Goal: Information Seeking & Learning: Find specific page/section

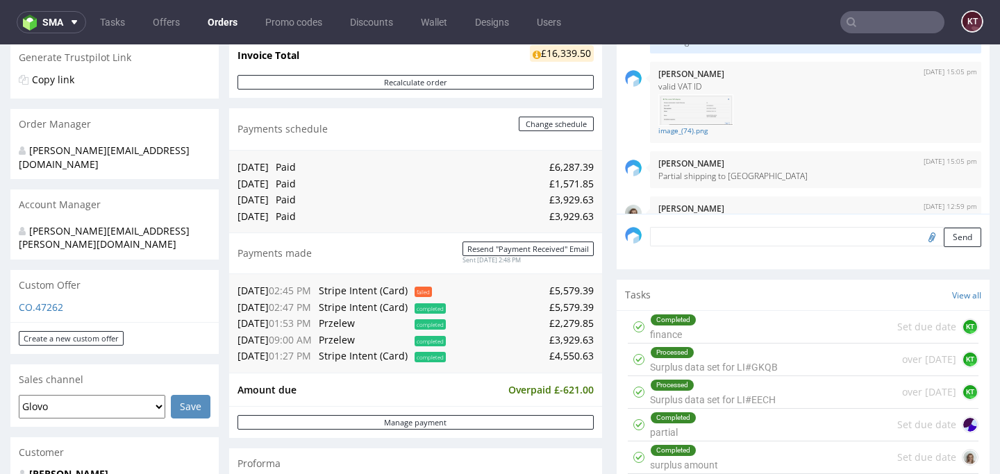
scroll to position [2277, 0]
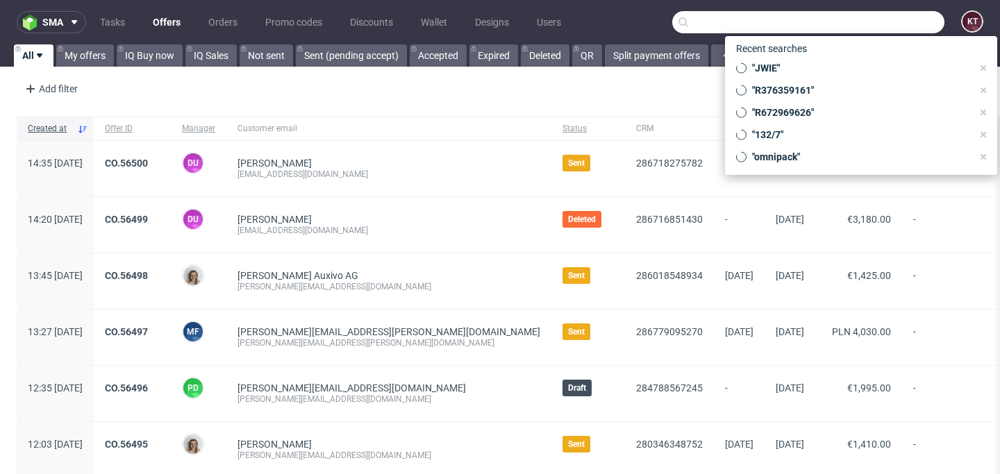
click at [864, 17] on input "text" at bounding box center [808, 22] width 272 height 22
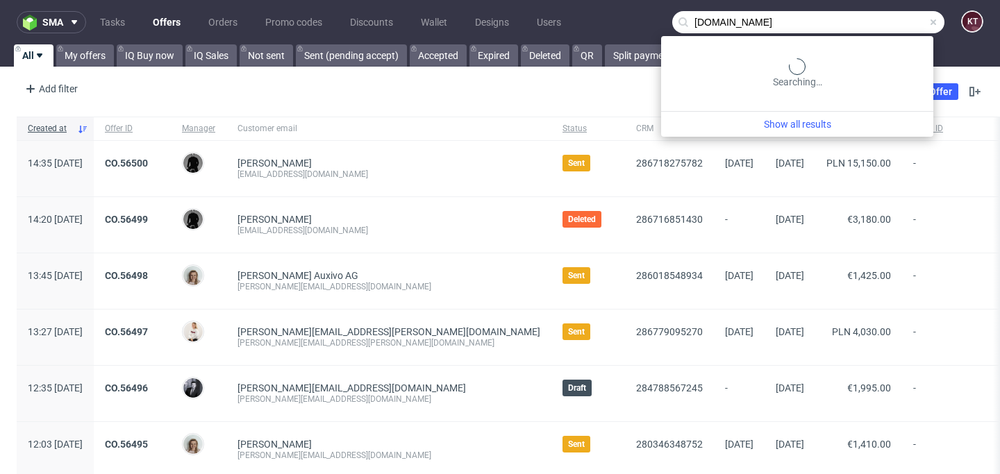
type input "[DOMAIN_NAME]"
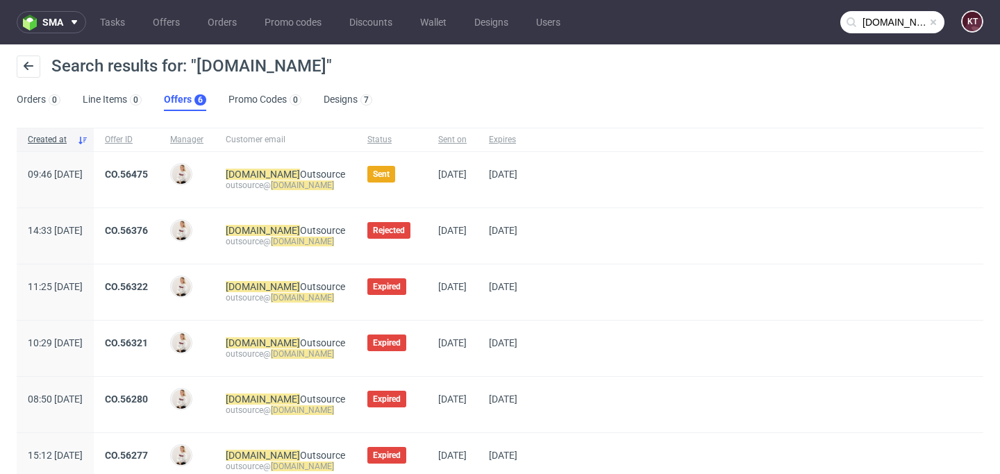
scroll to position [60, 0]
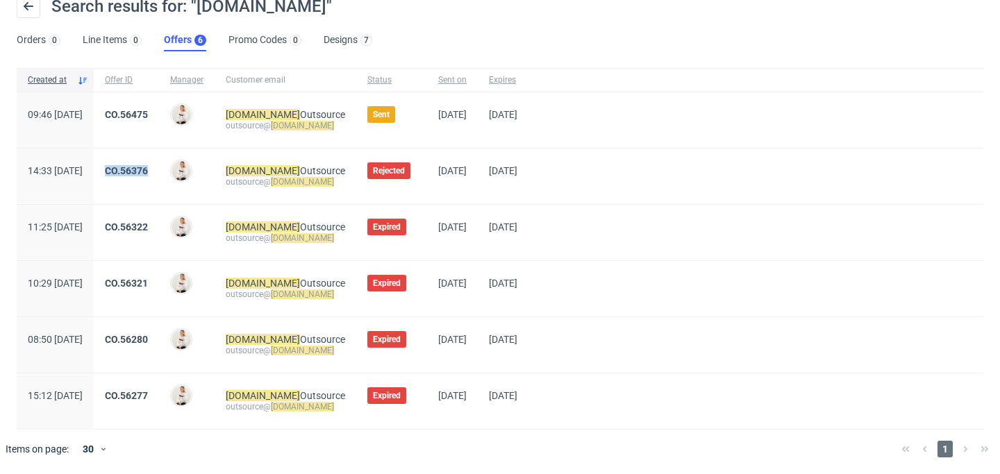
drag, startPoint x: 167, startPoint y: 170, endPoint x: 538, endPoint y: 15, distance: 401.2
click at [0, 0] on div "sma Tasks Offers Orders Promo codes Discounts Wallet Designs Users [DOMAIN_NAME…" at bounding box center [500, 237] width 1000 height 474
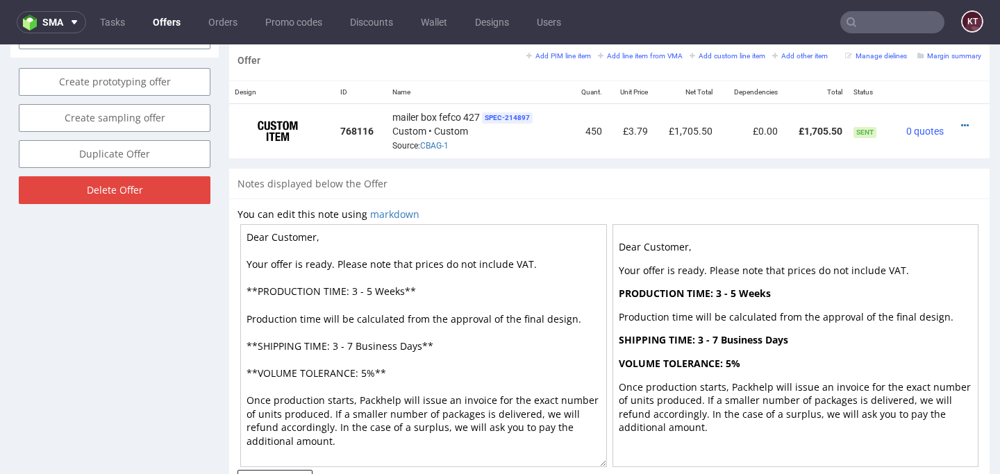
scroll to position [801, 0]
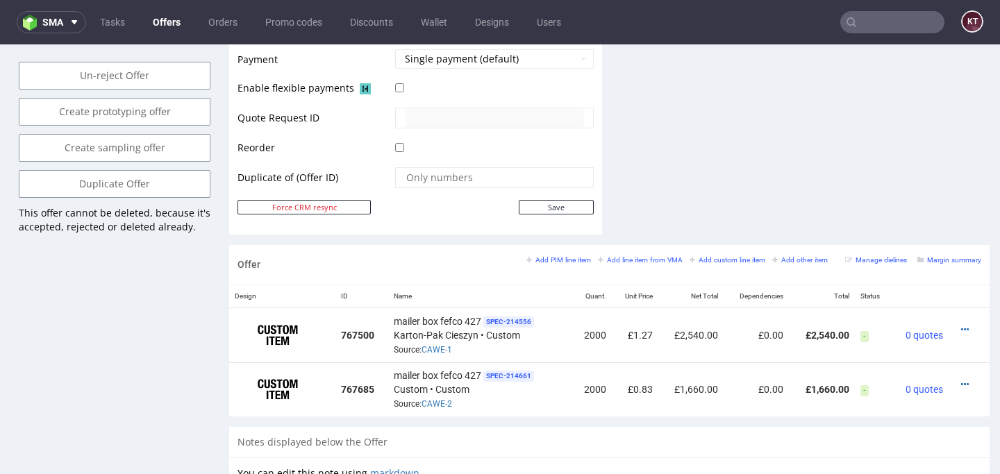
scroll to position [662, 0]
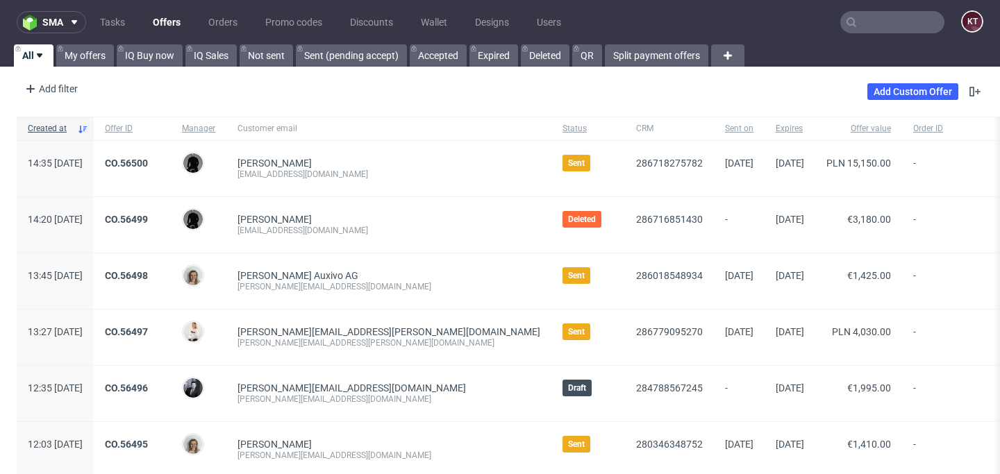
click at [892, 21] on input "text" at bounding box center [892, 22] width 104 height 22
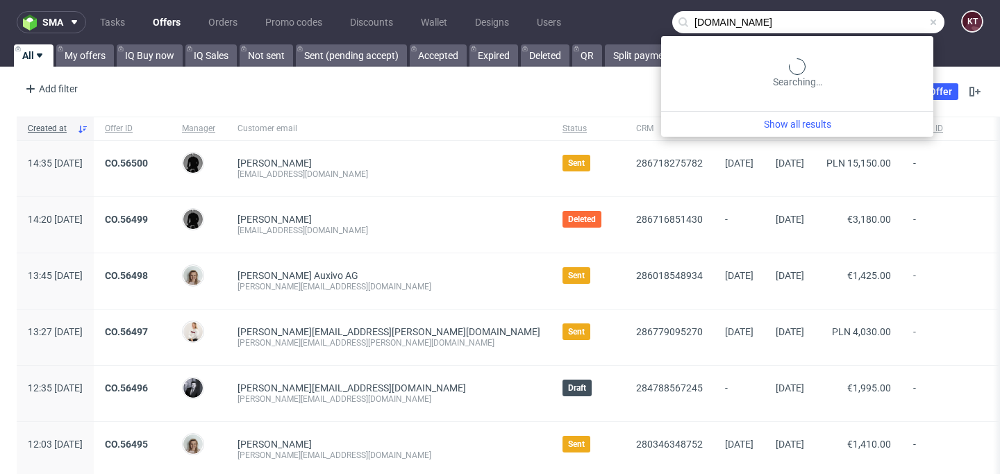
type input "[DOMAIN_NAME]"
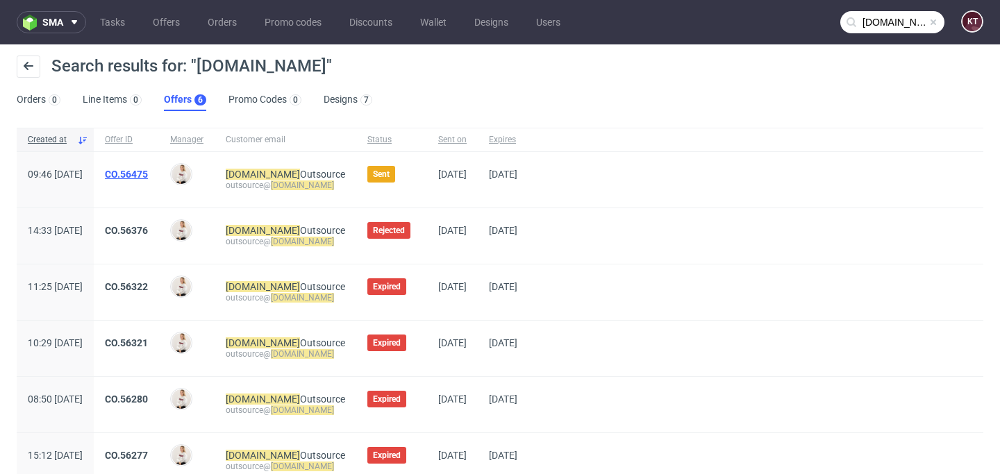
click at [148, 171] on link "CO.56475" at bounding box center [126, 174] width 43 height 11
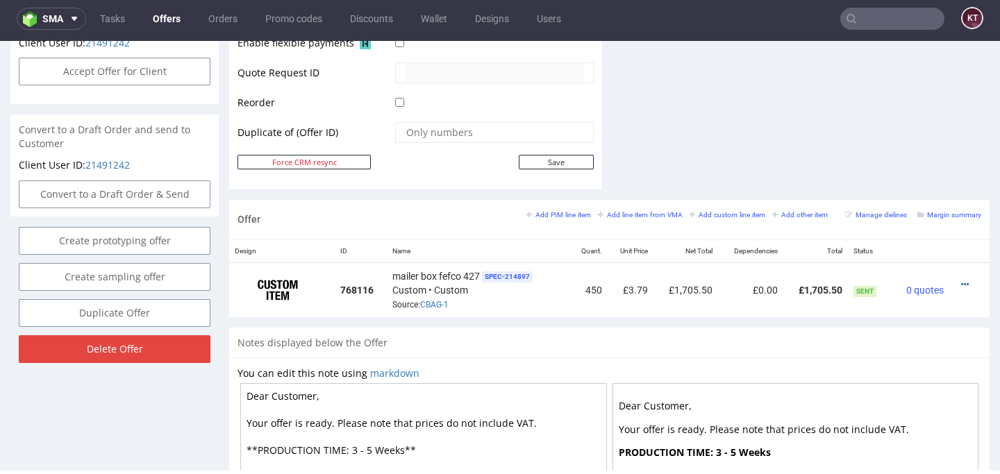
scroll to position [753, 0]
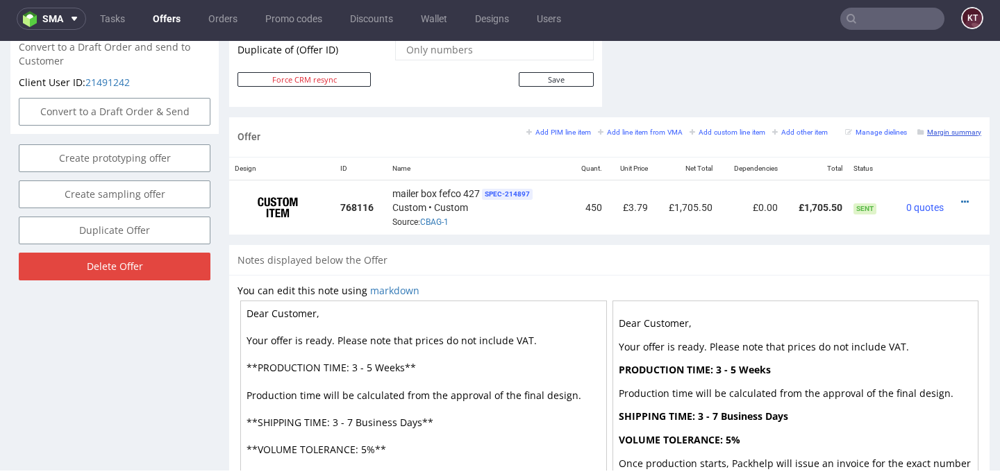
click at [956, 129] on small "Margin summary" at bounding box center [949, 132] width 64 height 8
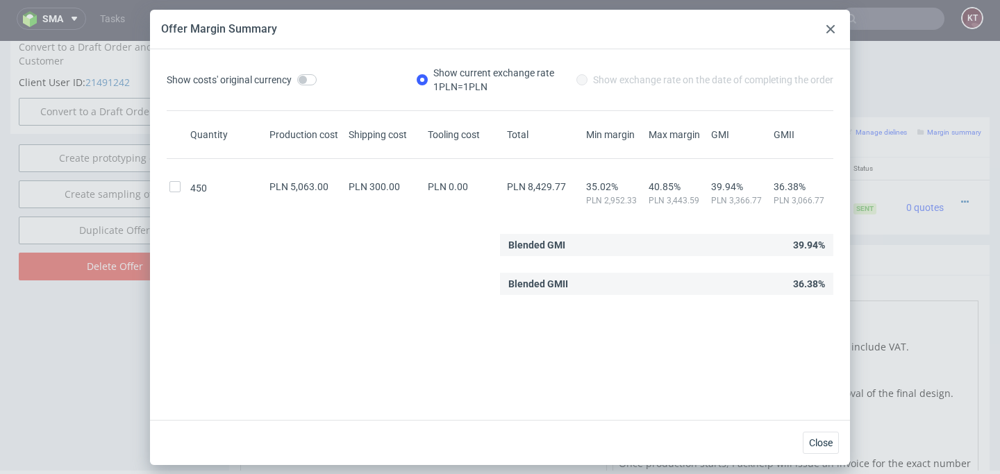
click at [664, 335] on div "Show costs' original currency Show current exchange rate 1 PLN = 1 PLN Show exc…" at bounding box center [500, 240] width 678 height 349
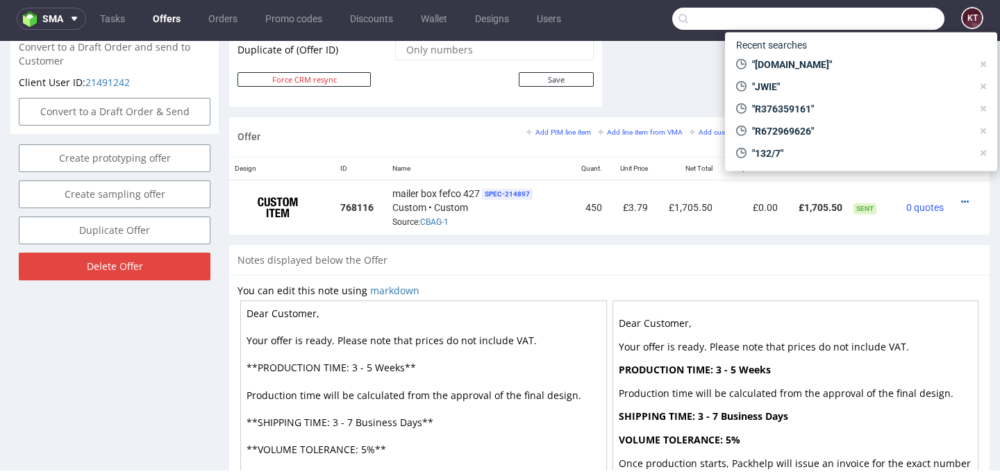
click at [872, 18] on input "text" at bounding box center [808, 19] width 272 height 22
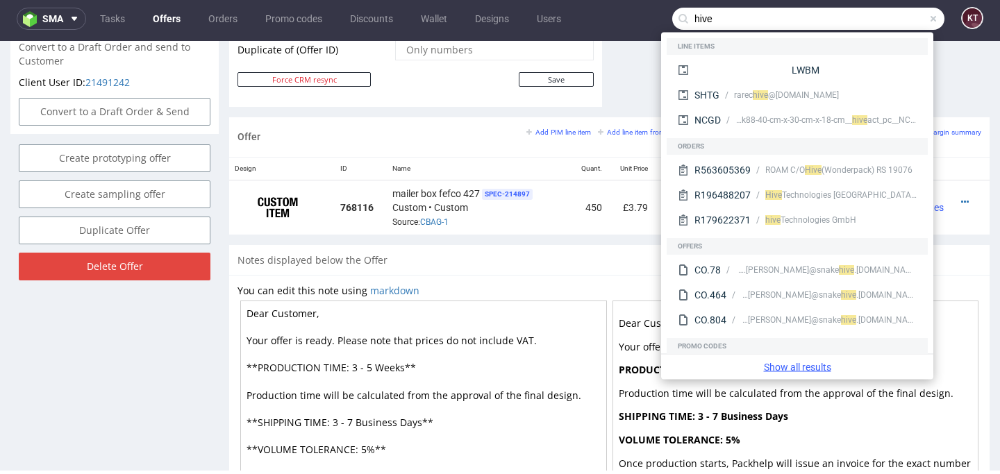
type input "hive"
click at [806, 367] on link "Show all results" at bounding box center [797, 367] width 261 height 14
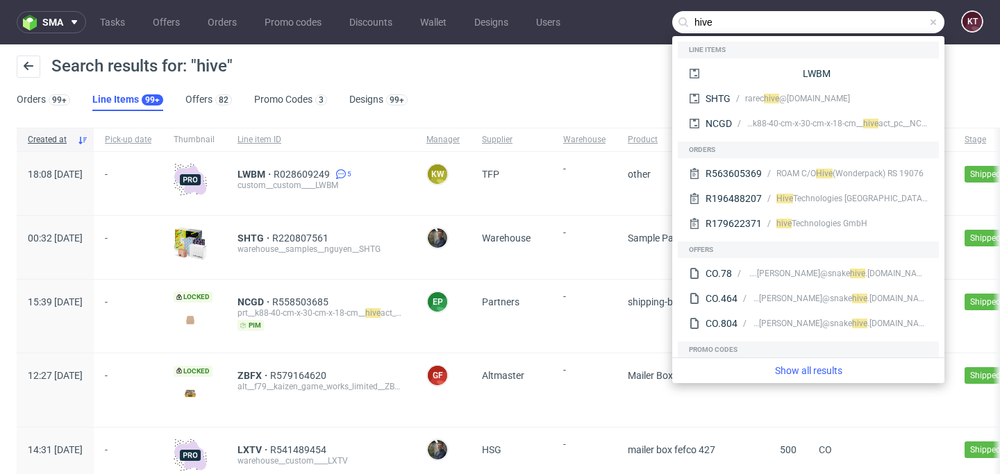
click at [362, 72] on div "Search results for: "hive"" at bounding box center [500, 72] width 967 height 33
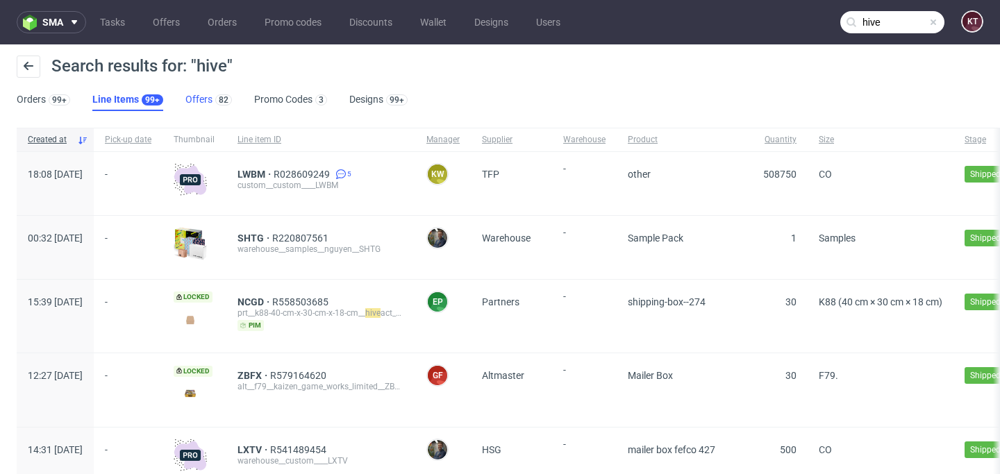
click at [208, 97] on link "Offers 82" at bounding box center [208, 100] width 47 height 22
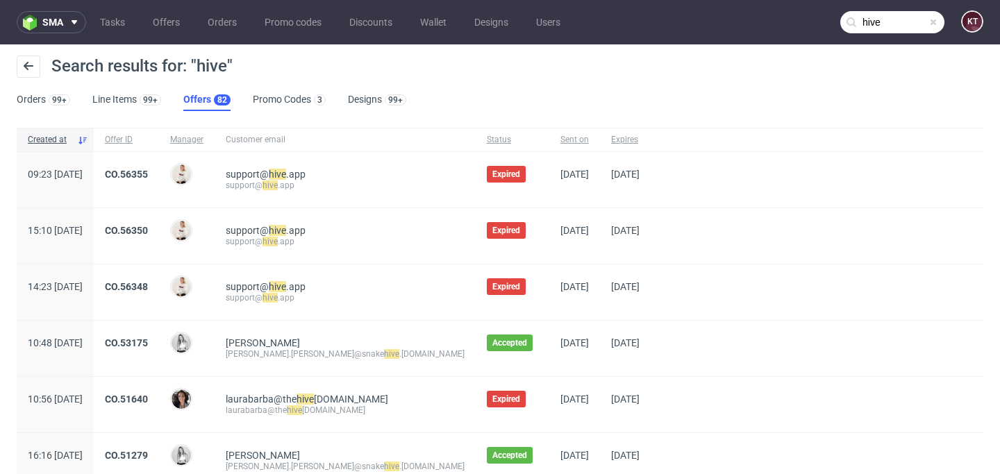
click at [439, 47] on div "Search results for: "hive" Orders 99+ Line Items 99+ Offers 82 Promo Codes 3 De…" at bounding box center [500, 83] width 1000 height 78
click at [544, 58] on div "Search results for: "hive"" at bounding box center [500, 72] width 967 height 33
